Goal: Task Accomplishment & Management: Manage account settings

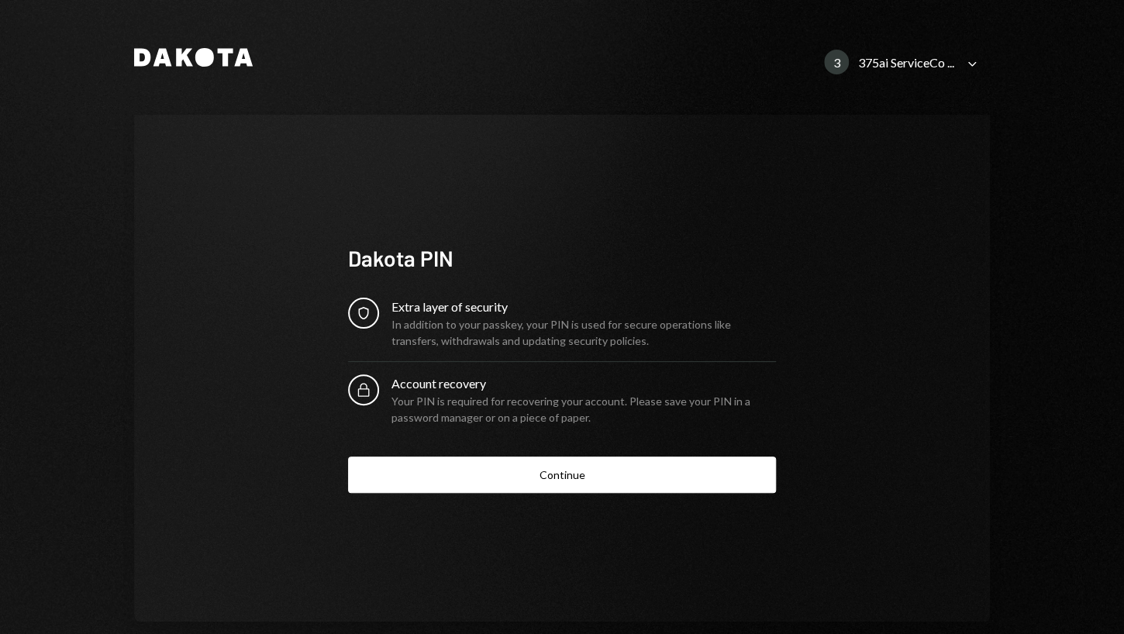
click at [918, 73] on div "3 375ai ServiceCo ..." at bounding box center [889, 62] width 130 height 25
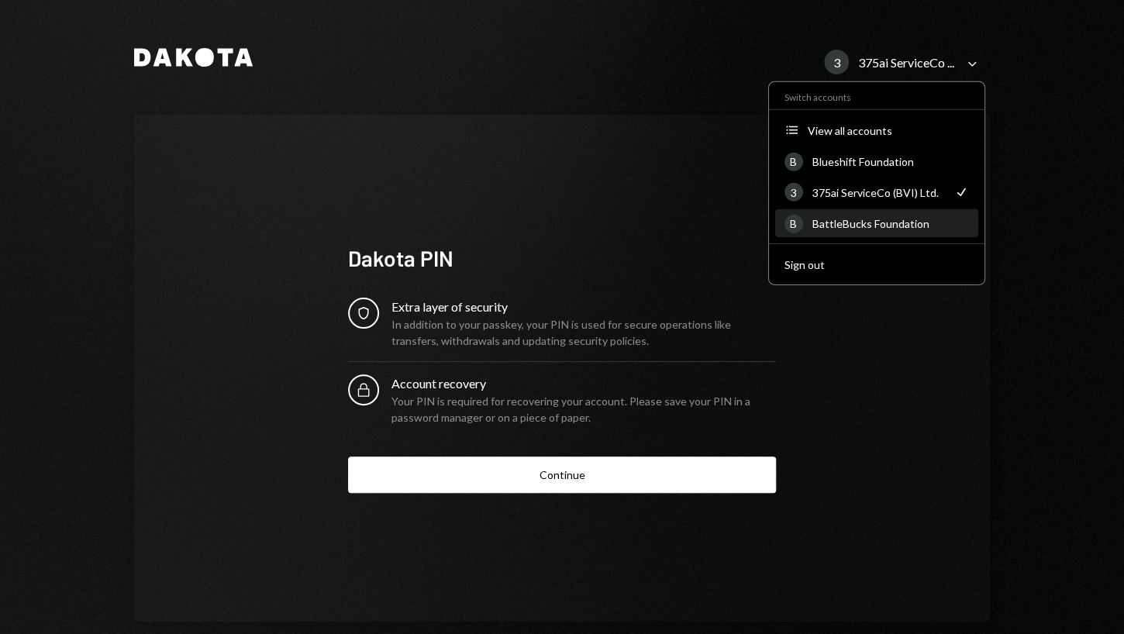
click at [857, 220] on div "BattleBucks Foundation" at bounding box center [890, 223] width 157 height 13
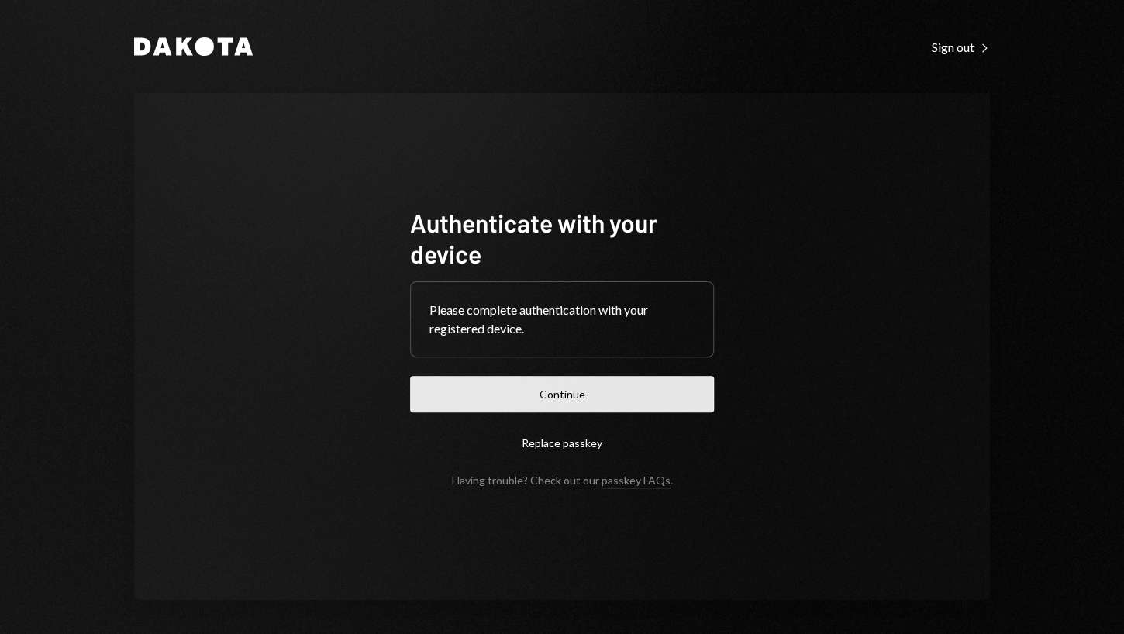
click at [635, 378] on button "Continue" at bounding box center [562, 394] width 304 height 36
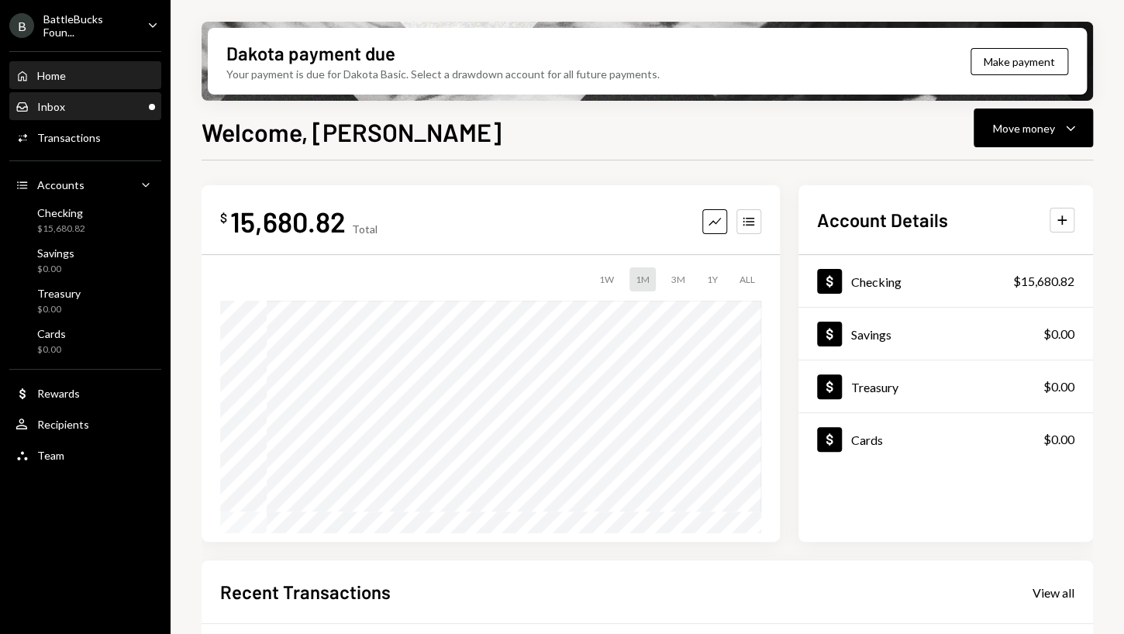
click at [62, 108] on div "Inbox" at bounding box center [51, 106] width 28 height 13
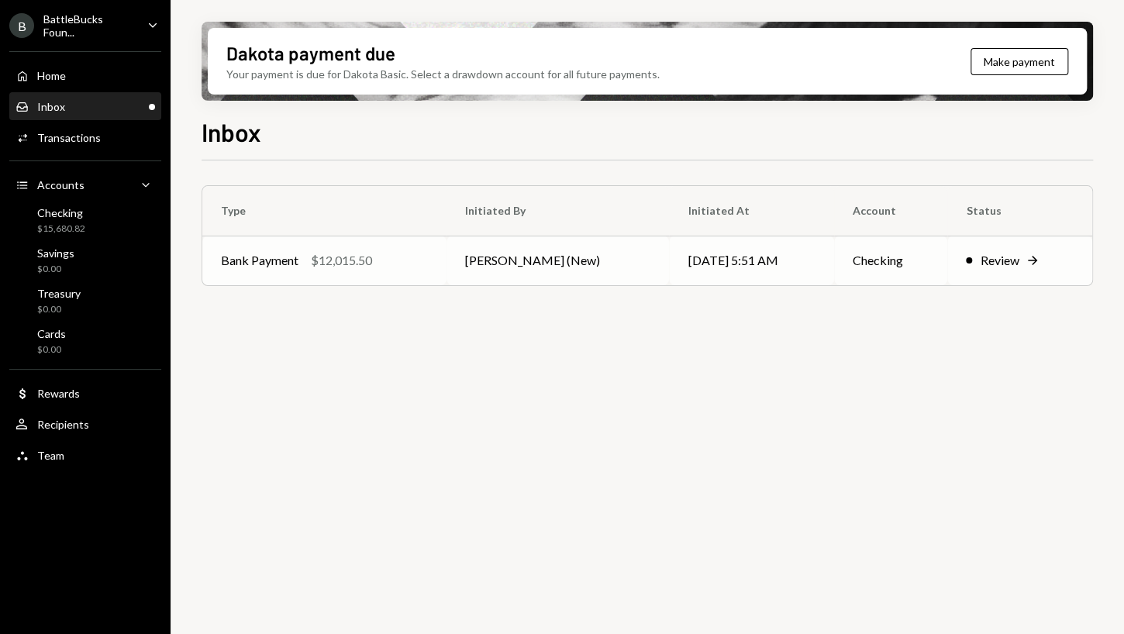
click at [405, 270] on td "Bank Payment $12,015.50" at bounding box center [324, 261] width 244 height 50
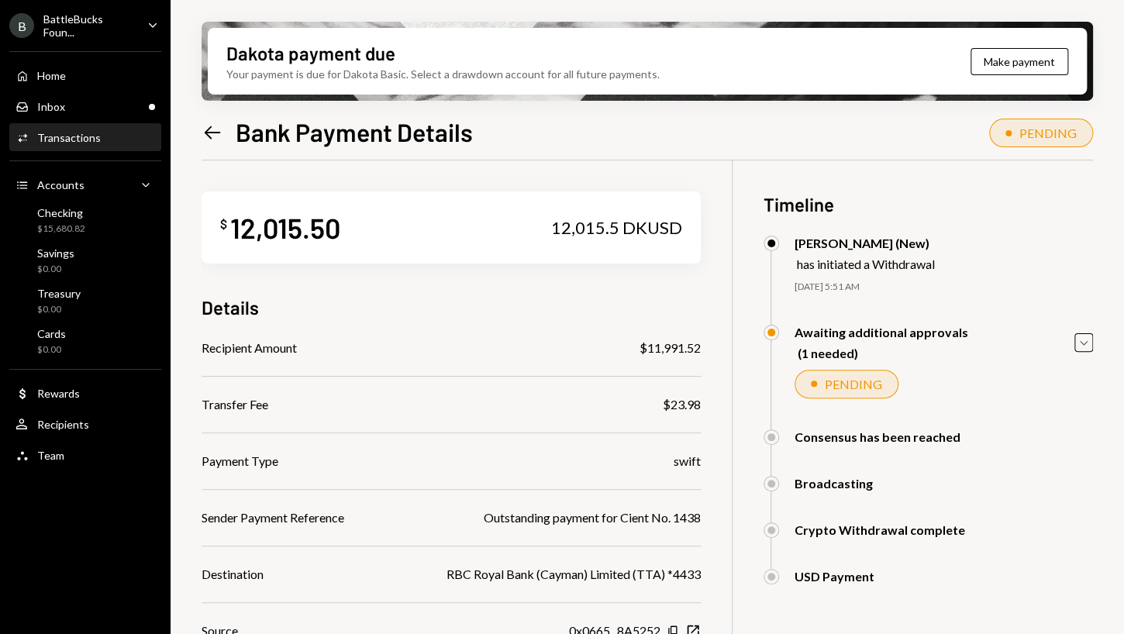
scroll to position [161, 0]
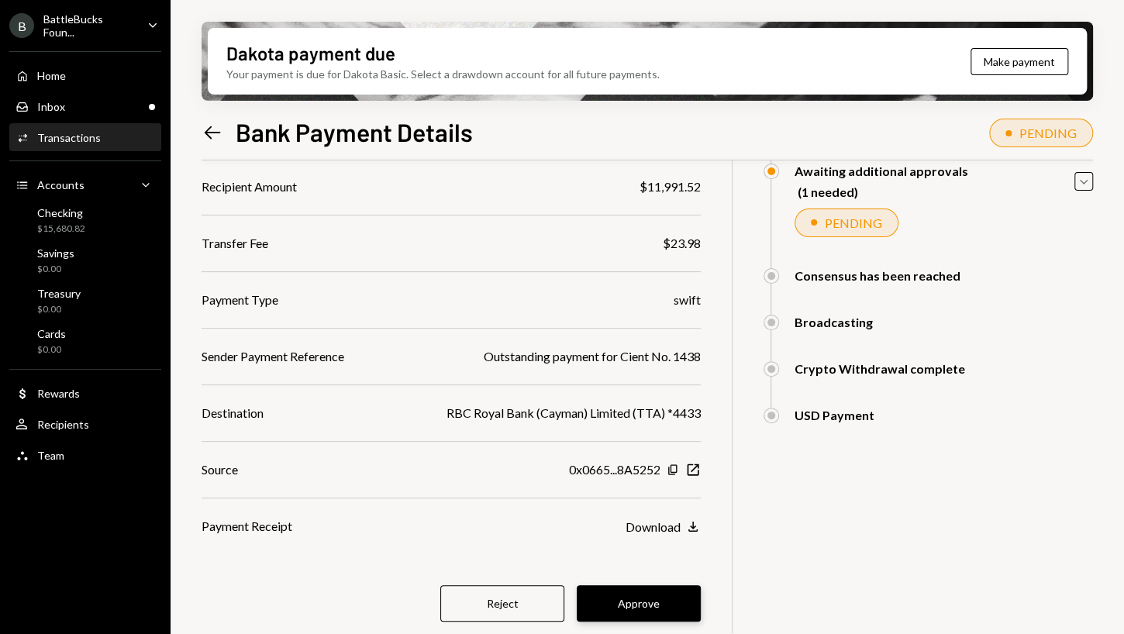
click at [650, 595] on button "Approve" at bounding box center [639, 603] width 124 height 36
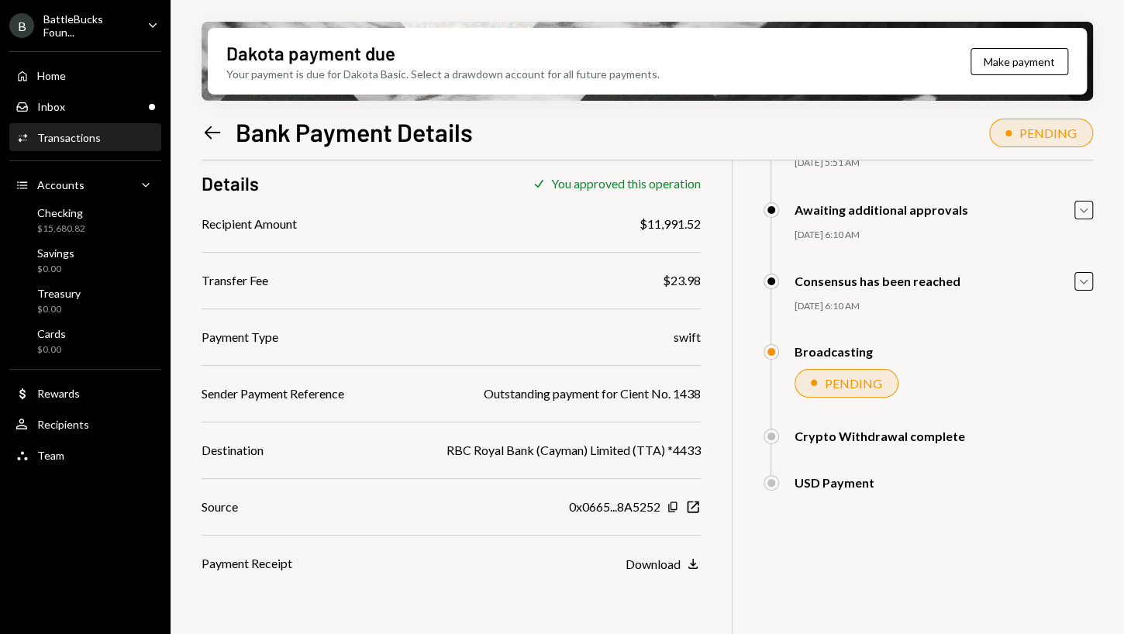
scroll to position [124, 0]
